Goal: Information Seeking & Learning: Stay updated

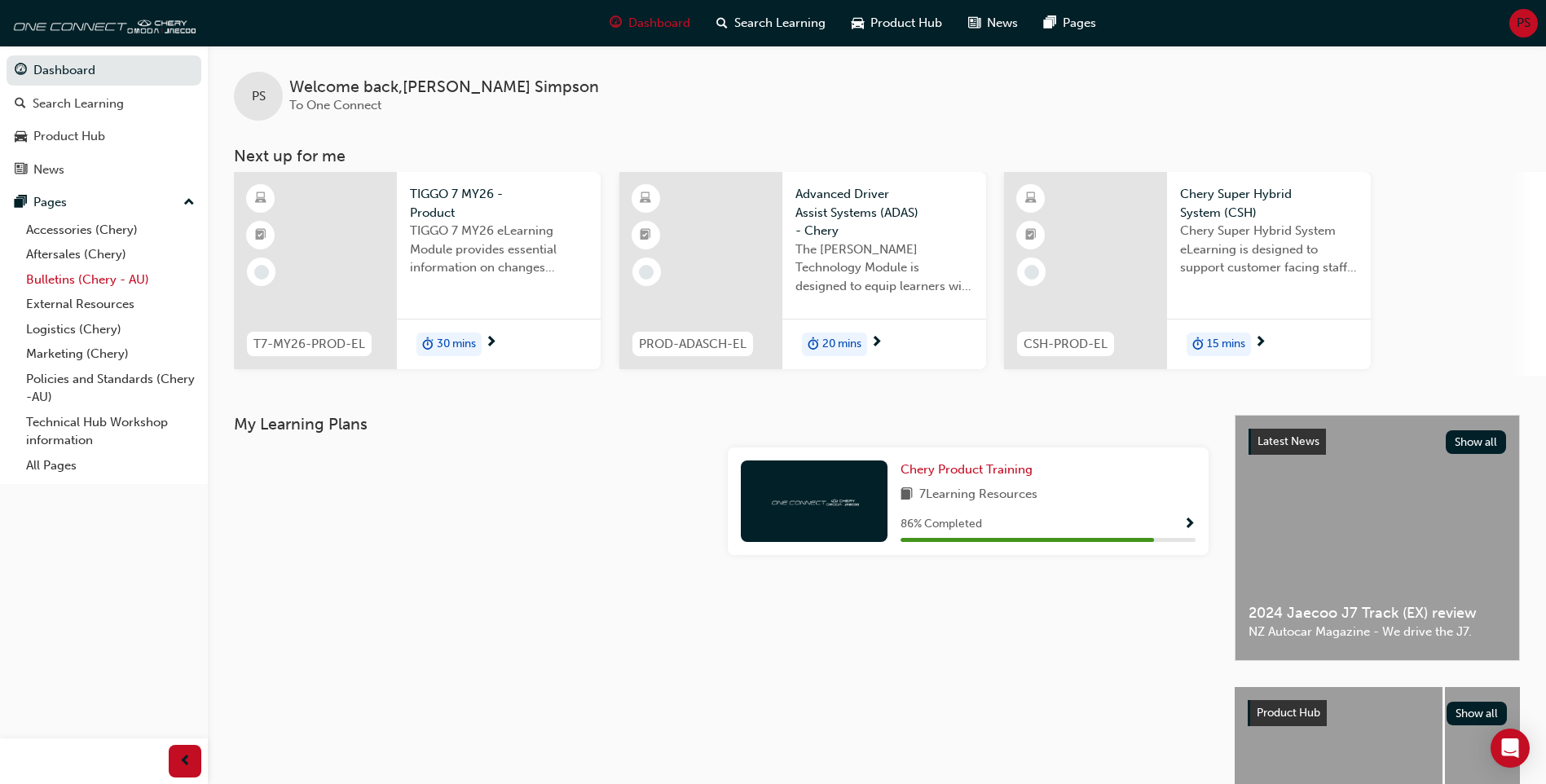
click at [91, 277] on link "Bulletins (Chery - AU)" at bounding box center [110, 279] width 182 height 25
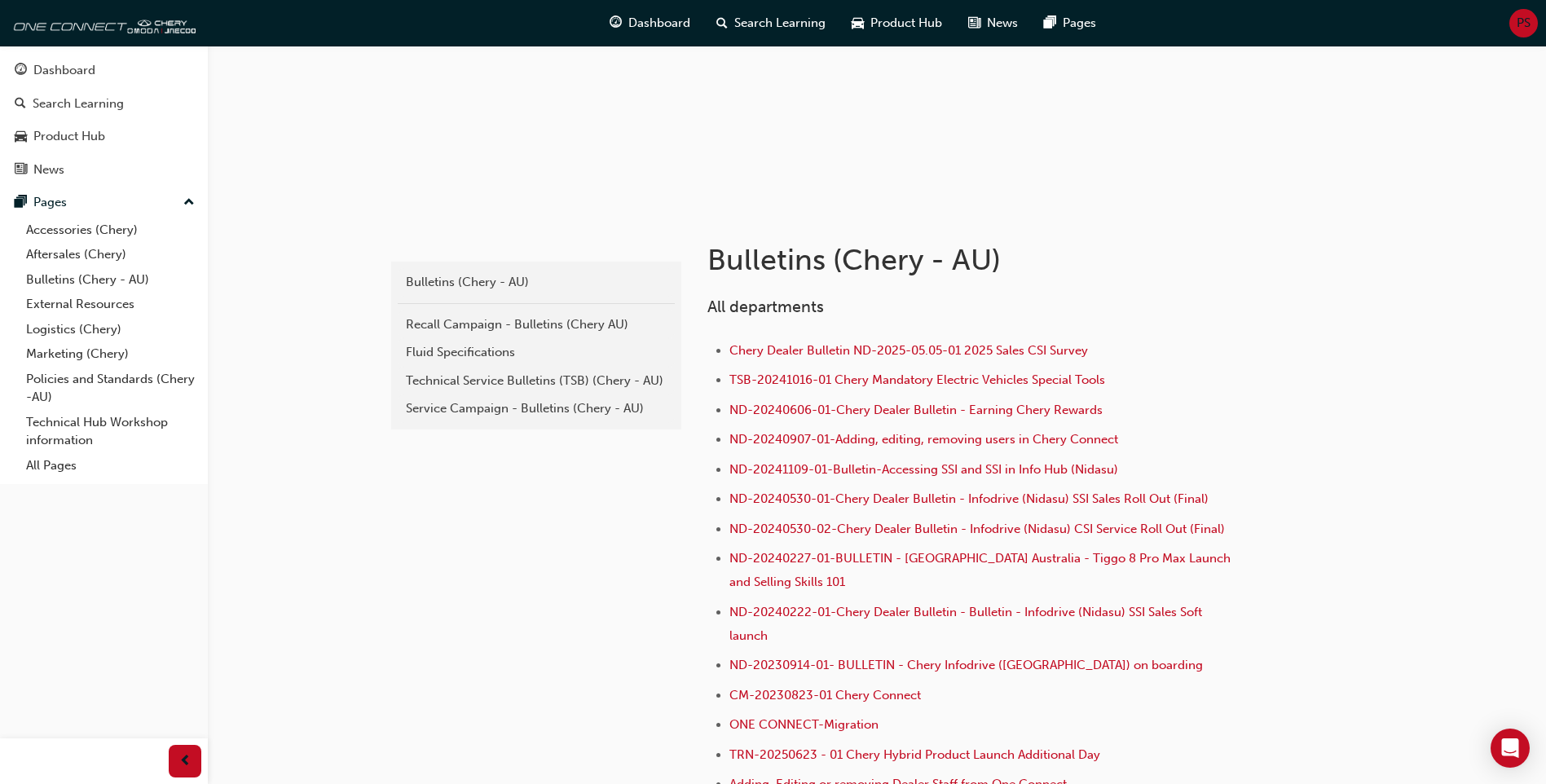
scroll to position [163, 0]
click at [561, 313] on link "Recall Campaign - Bulletins (Chery AU)" at bounding box center [536, 324] width 277 height 29
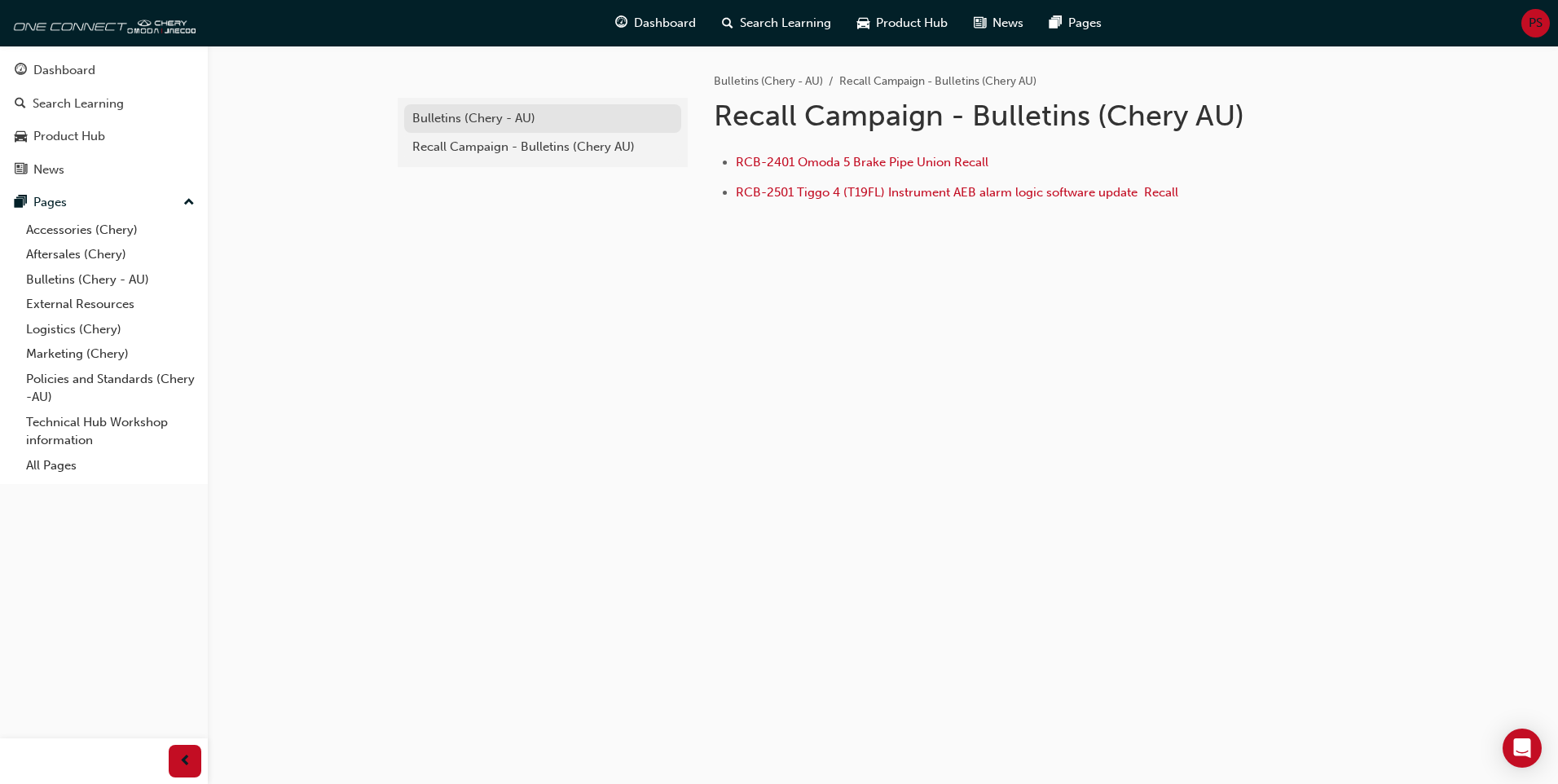
click at [490, 118] on div "Bulletins (Chery - AU)" at bounding box center [542, 119] width 261 height 19
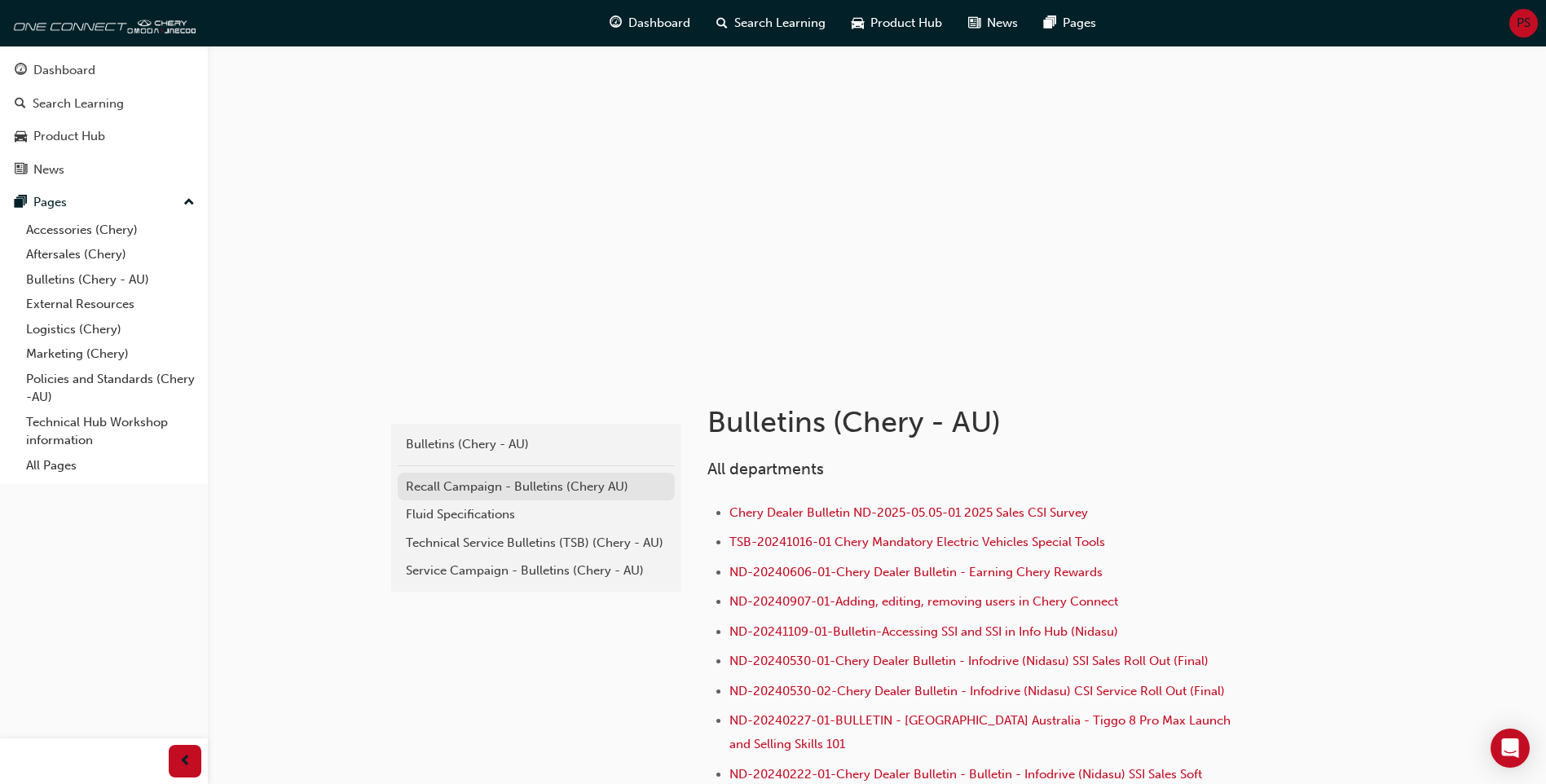
click at [501, 486] on div "Recall Campaign - Bulletins (Chery AU)" at bounding box center [535, 487] width 261 height 19
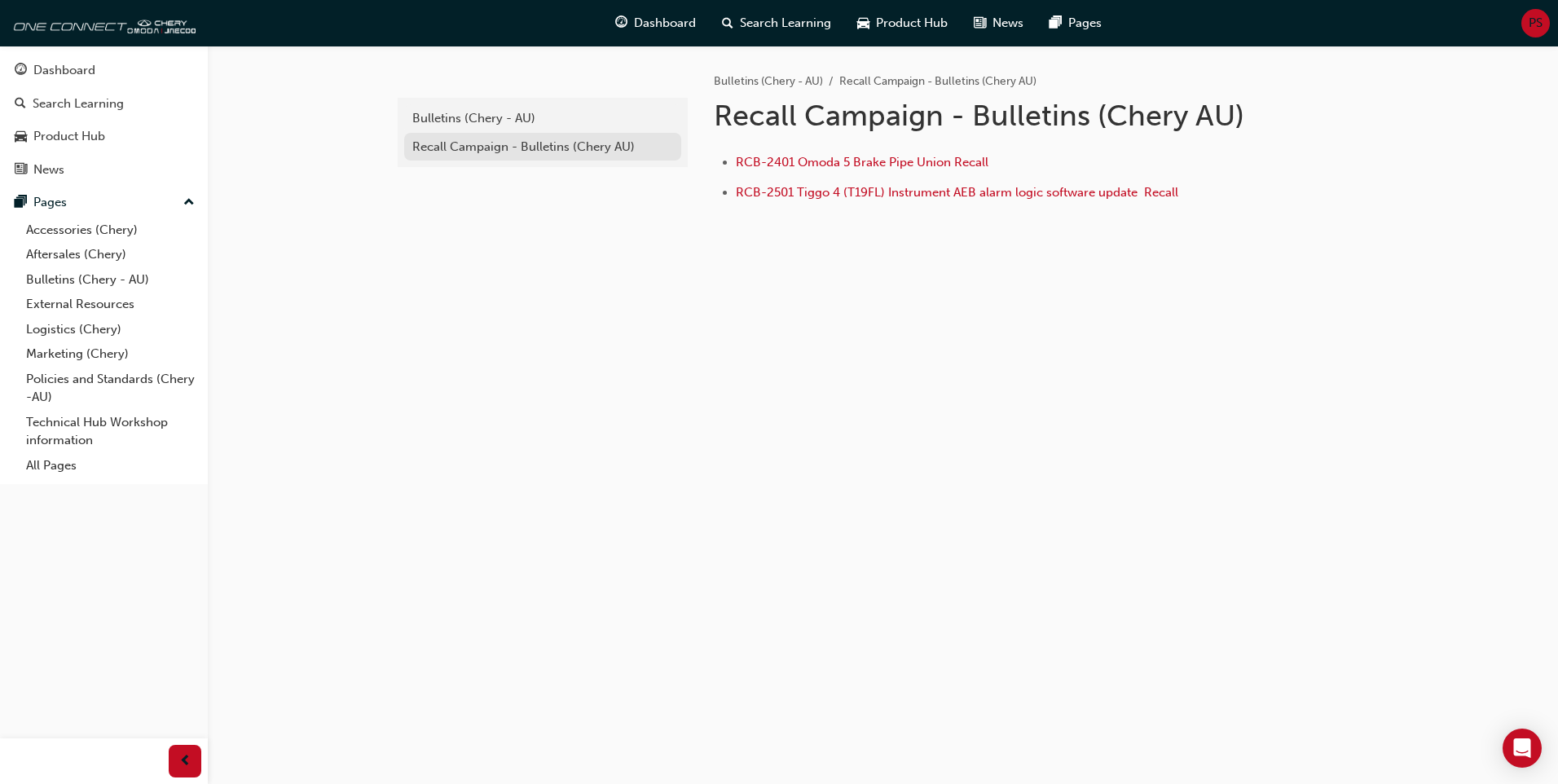
click at [599, 153] on div "Recall Campaign - Bulletins (Chery AU)" at bounding box center [542, 147] width 261 height 19
click at [566, 122] on div "Bulletins (Chery - AU)" at bounding box center [542, 119] width 261 height 19
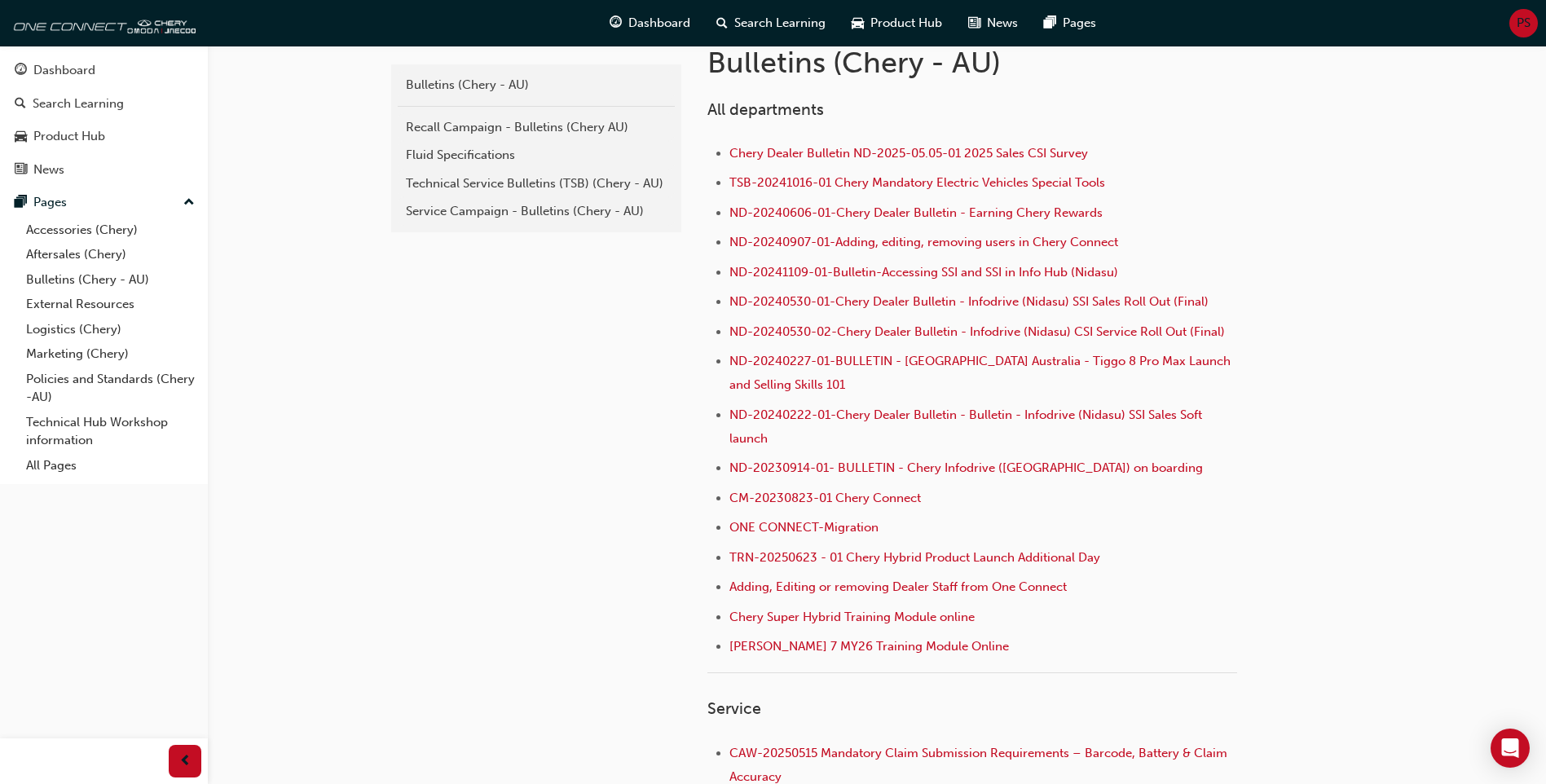
scroll to position [245, 0]
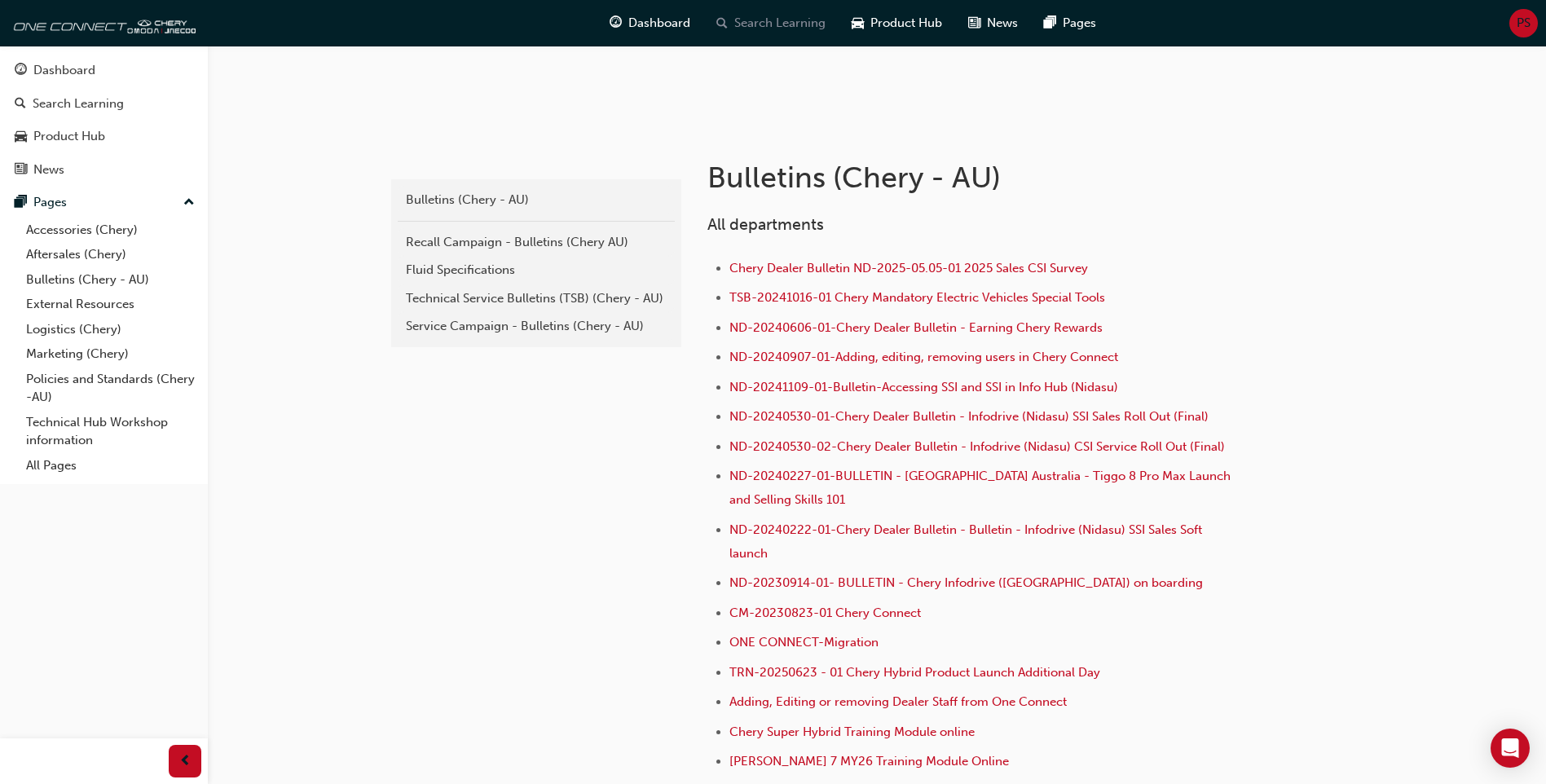
click at [737, 19] on span "Search Learning" at bounding box center [779, 23] width 91 height 19
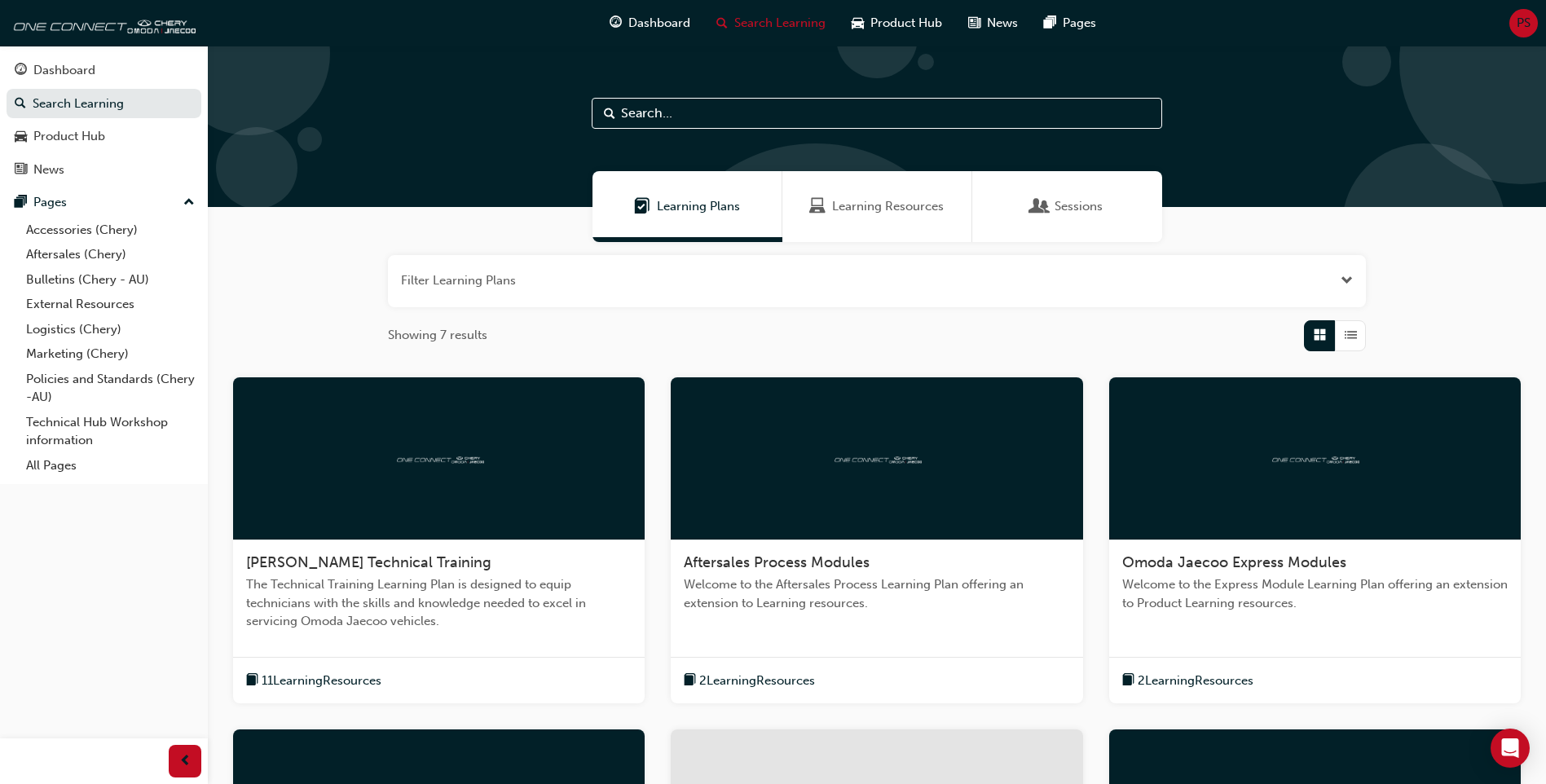
click at [635, 108] on input "text" at bounding box center [877, 112] width 571 height 31
click at [84, 76] on div "Dashboard" at bounding box center [64, 71] width 62 height 19
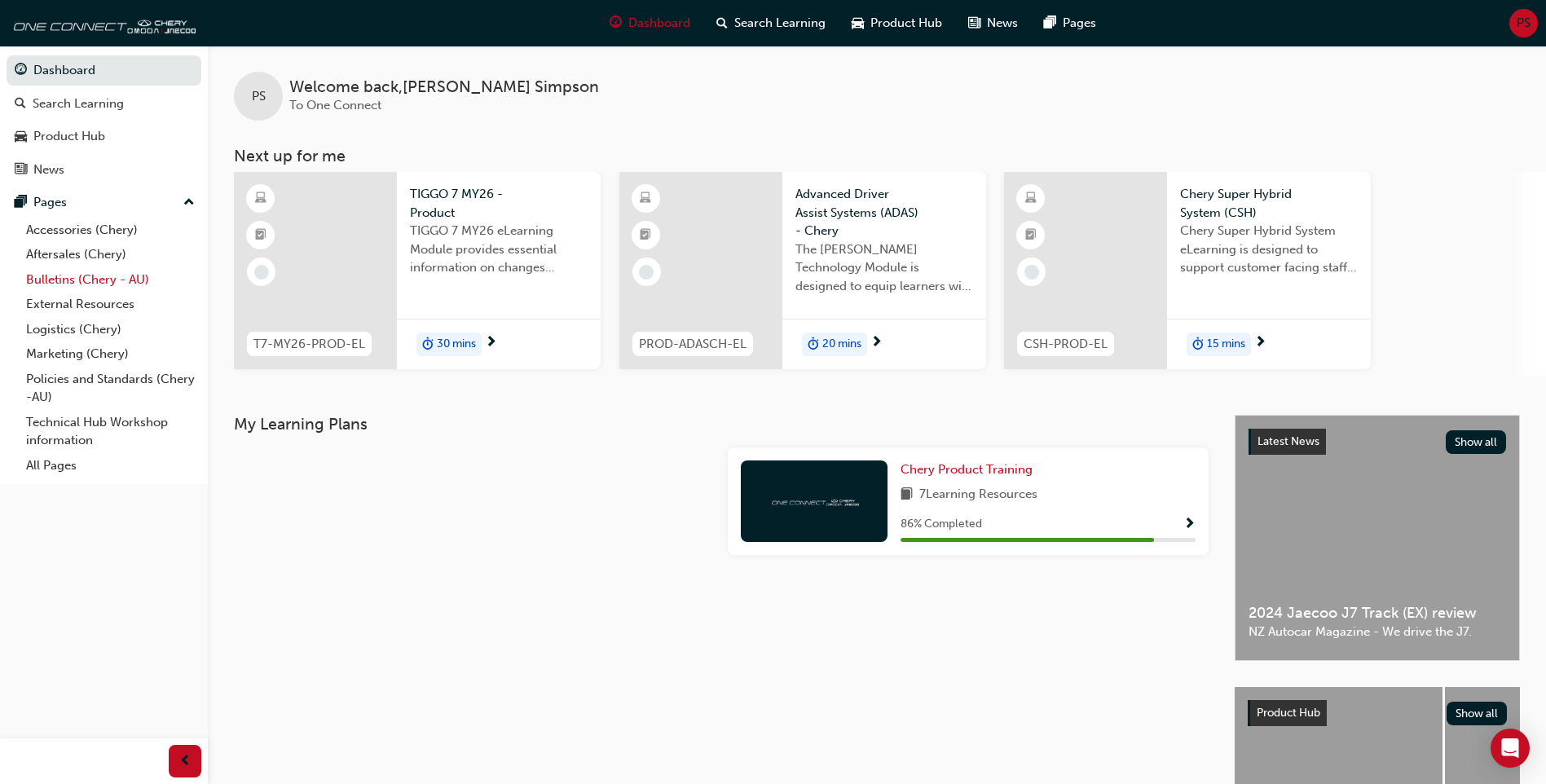
click at [73, 283] on link "Bulletins (Chery - AU)" at bounding box center [110, 279] width 182 height 25
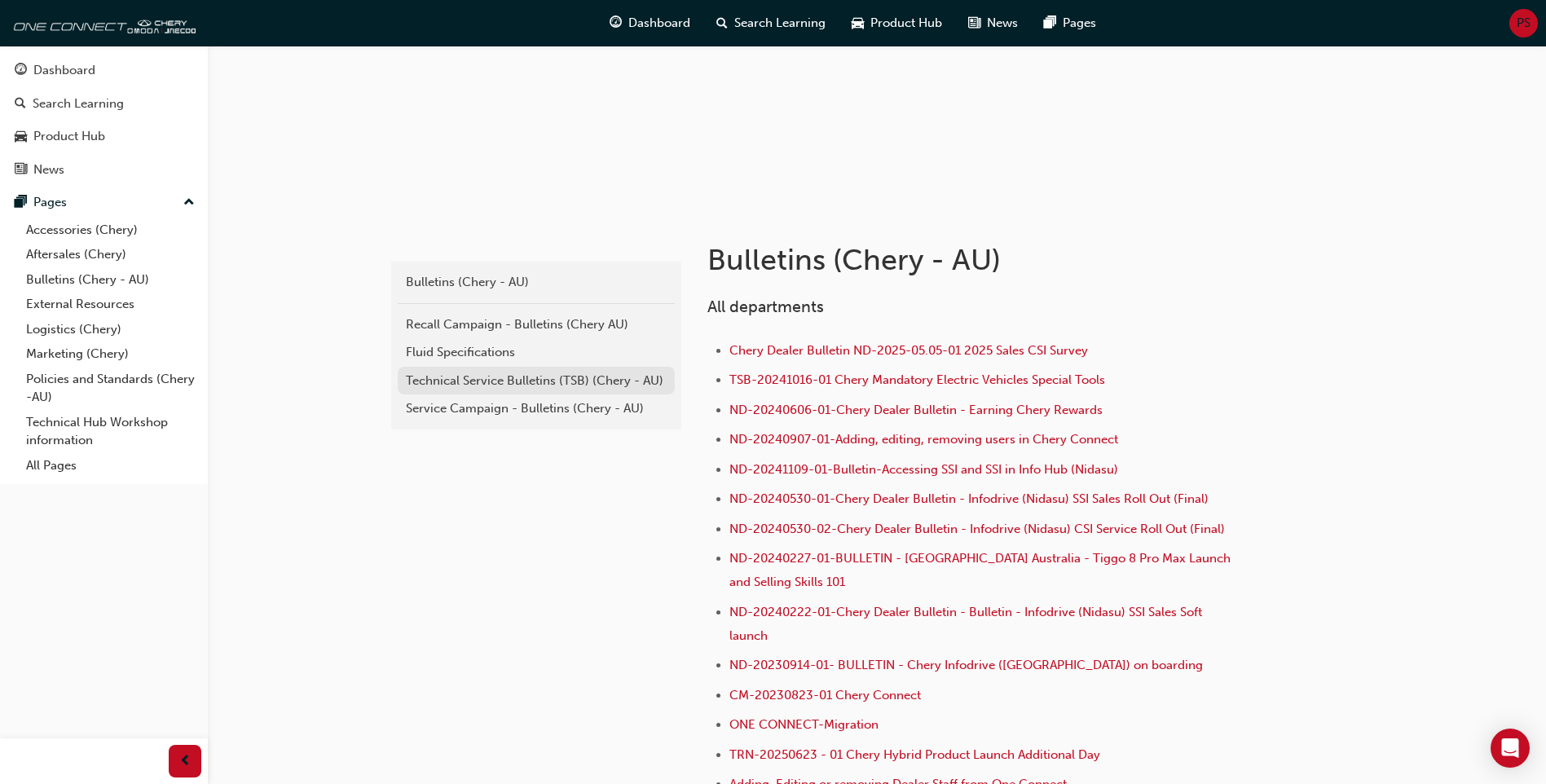
scroll to position [163, 0]
click at [541, 379] on div "Technical Service Bulletins (TSB) (Chery - AU)" at bounding box center [535, 380] width 261 height 19
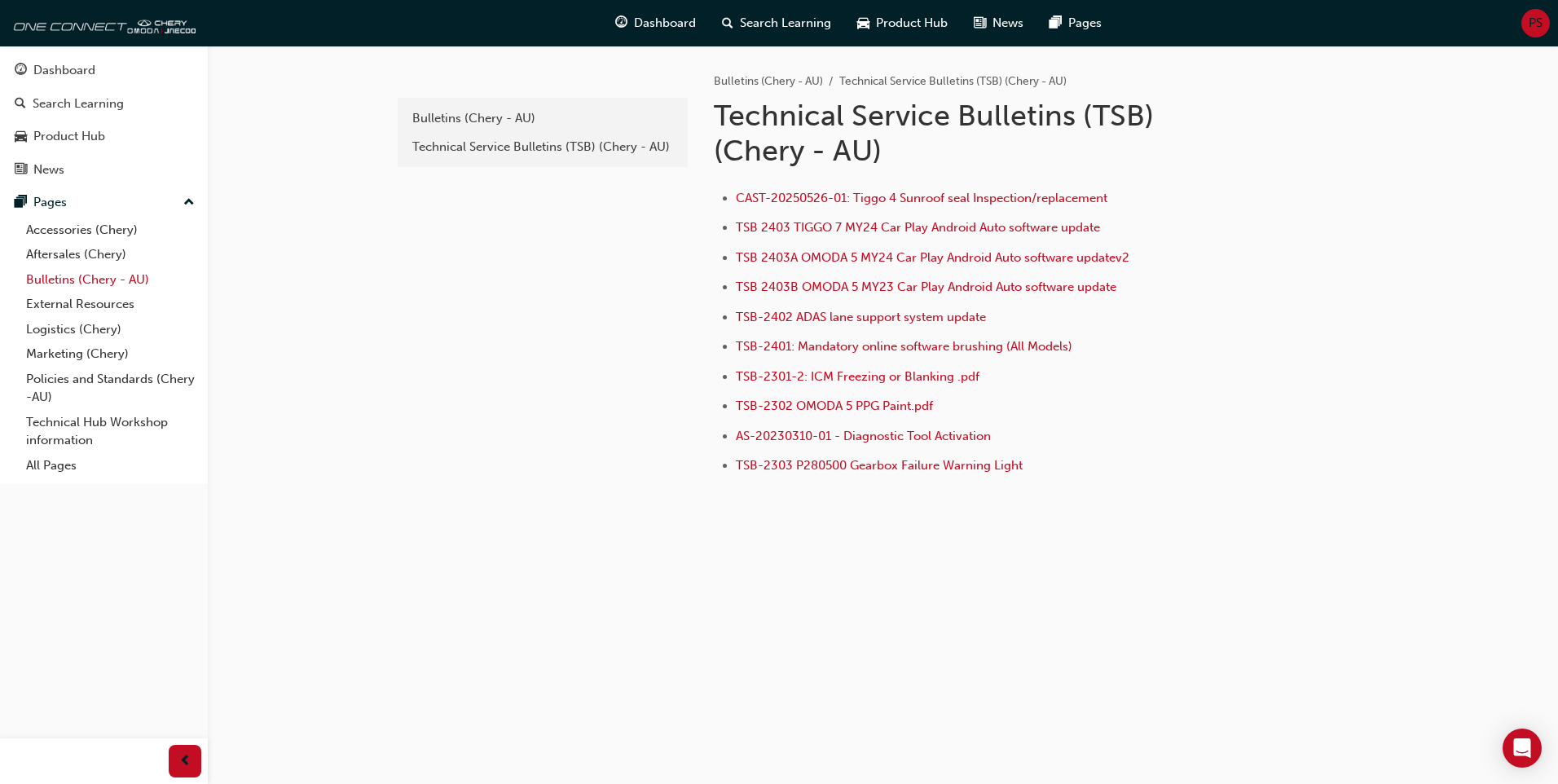
click at [84, 278] on link "Bulletins (Chery - AU)" at bounding box center [110, 279] width 182 height 25
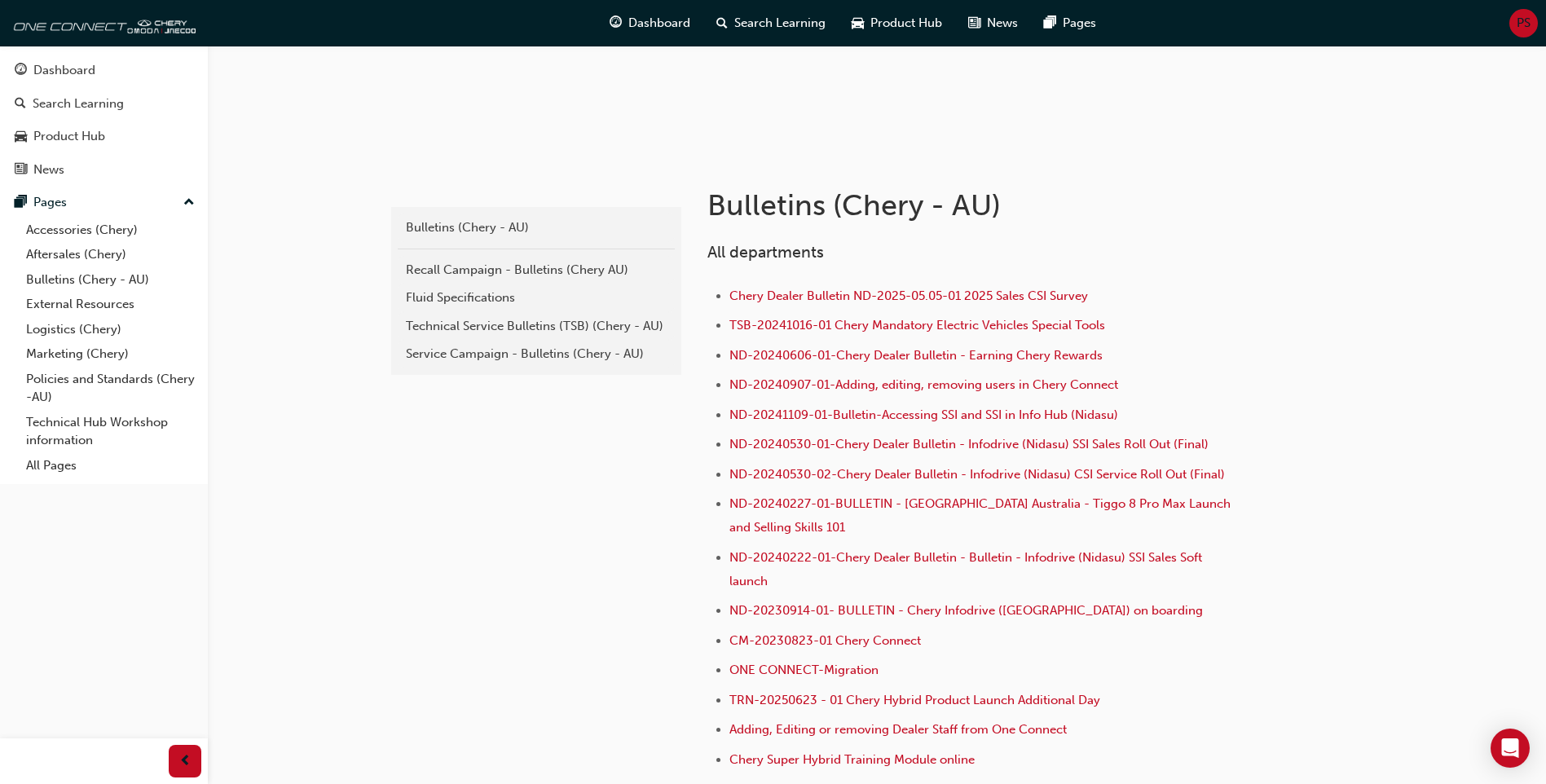
scroll to position [245, 0]
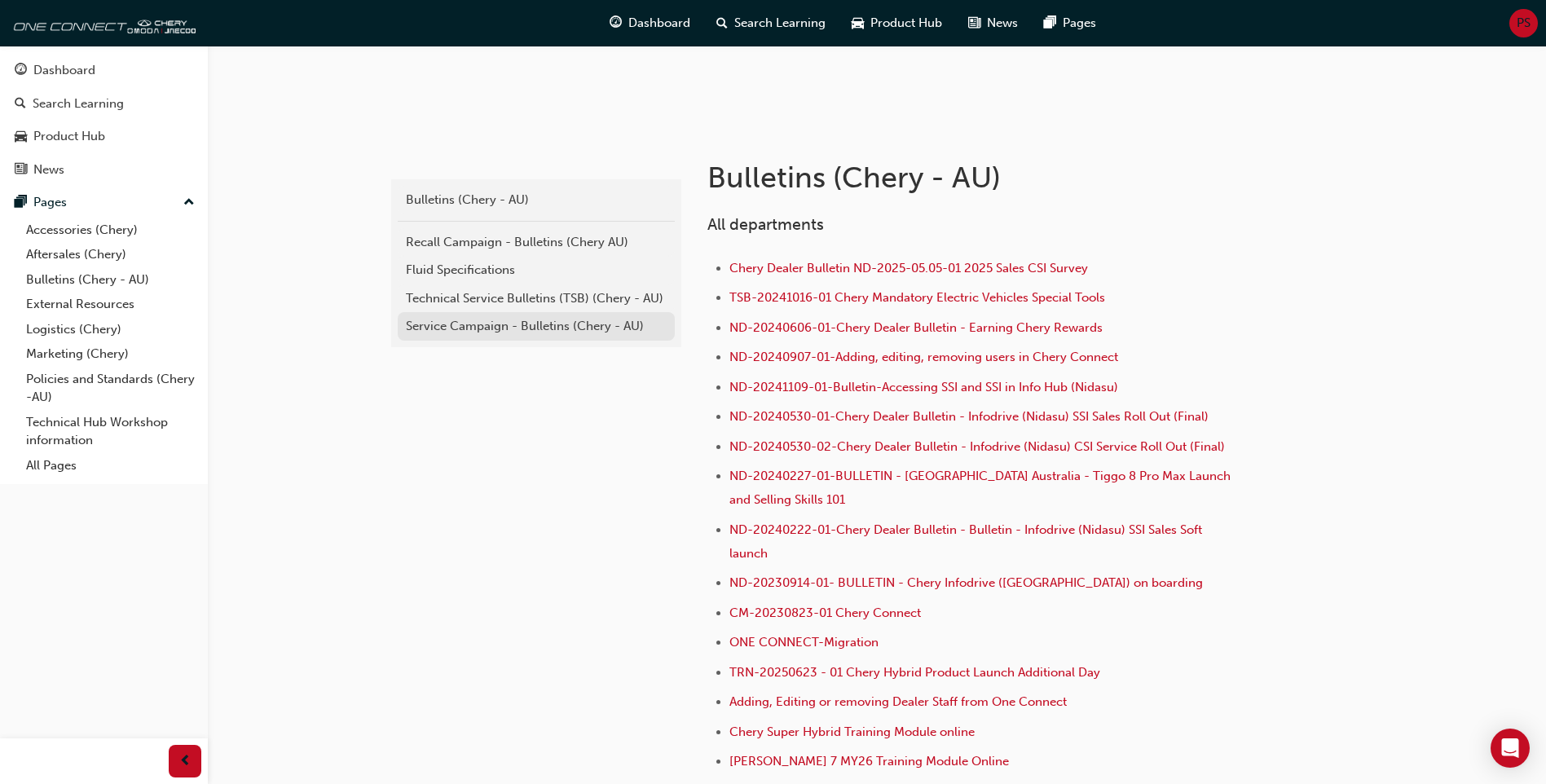
click at [494, 319] on div "Service Campaign - Bulletins (Chery - AU)" at bounding box center [535, 327] width 261 height 19
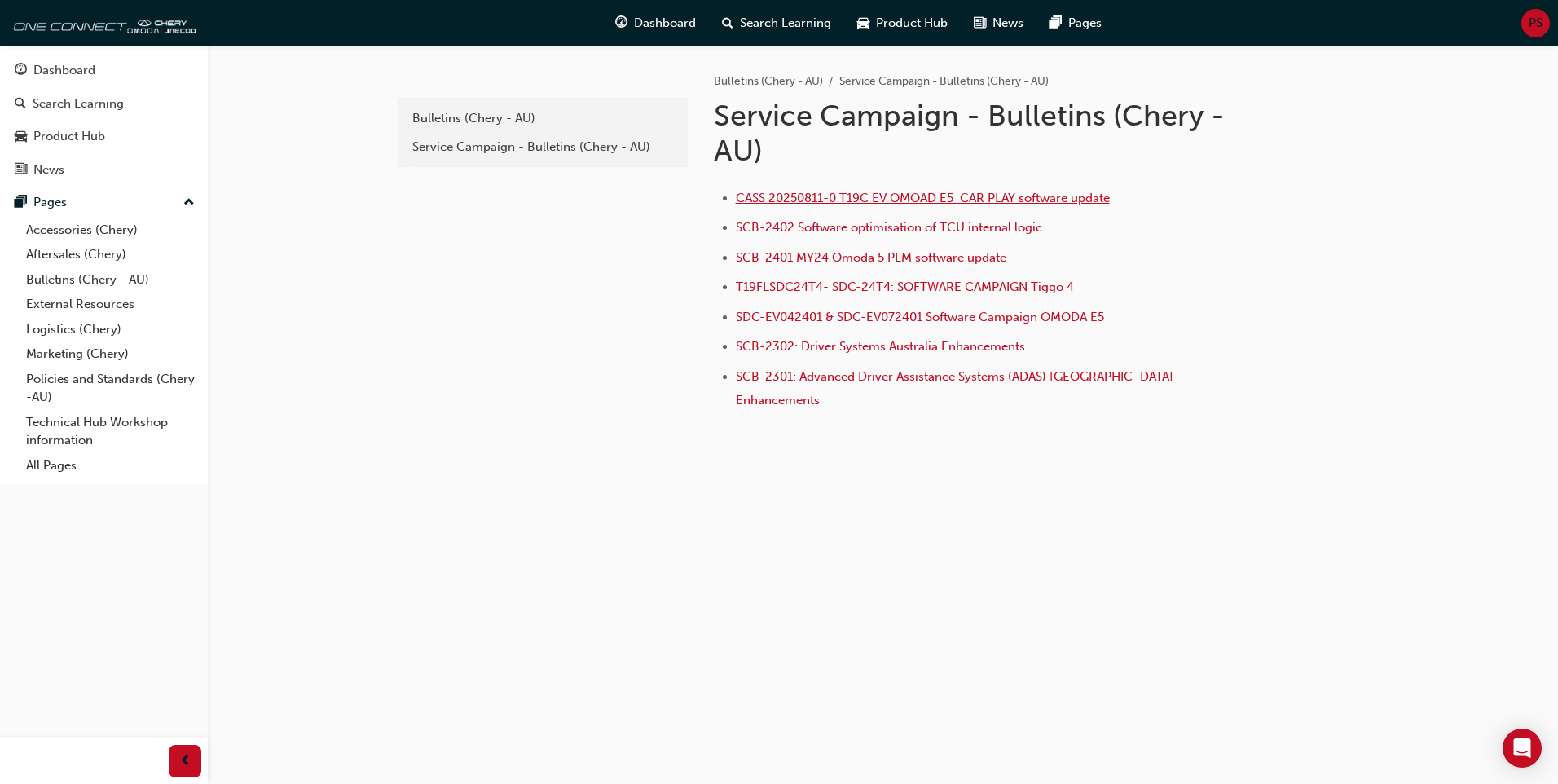
click at [823, 195] on span "CASS 20250811-0 T19C EV OMOAD E5 CAR PLAY software update" at bounding box center [922, 199] width 374 height 15
click at [857, 201] on span "CASS 20250811-0 T19C EV OMOAD E5 CAR PLAY software update" at bounding box center [922, 199] width 374 height 15
